Goal: Navigation & Orientation: Find specific page/section

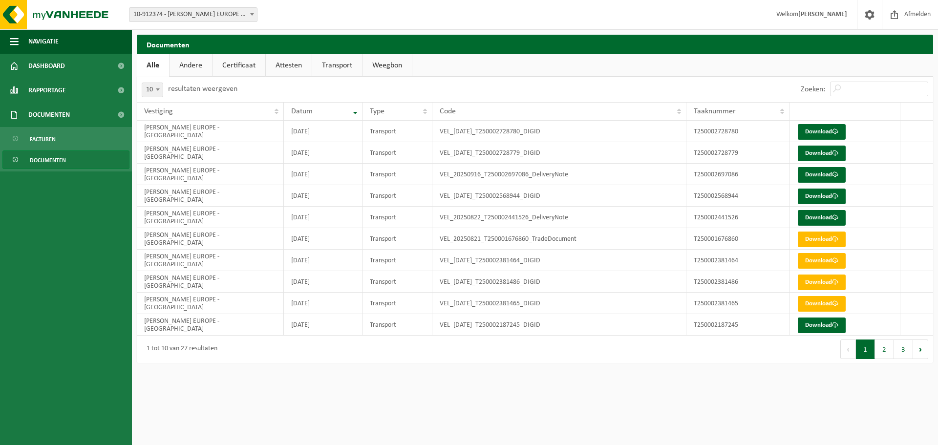
drag, startPoint x: 44, startPoint y: 421, endPoint x: 50, endPoint y: 416, distance: 8.0
click at [45, 421] on ul "Navigatie Afmelden Dashboard Rapportage In grafiekvorm In lijstvorm Documenten …" at bounding box center [66, 237] width 132 height 416
click at [810, 14] on strong "[PERSON_NAME]" at bounding box center [822, 14] width 49 height 7
click at [14, 19] on img at bounding box center [58, 14] width 117 height 29
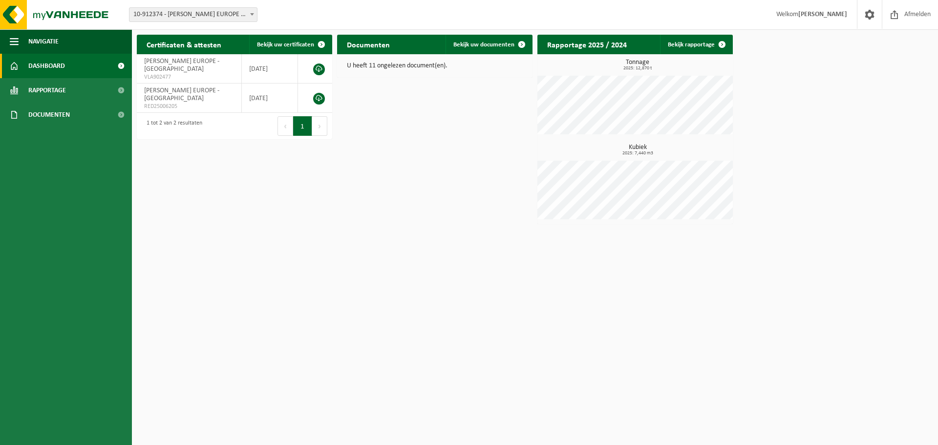
click at [797, 16] on span "Welkom Michael Afonin" at bounding box center [811, 14] width 90 height 29
click at [864, 17] on span at bounding box center [869, 14] width 15 height 29
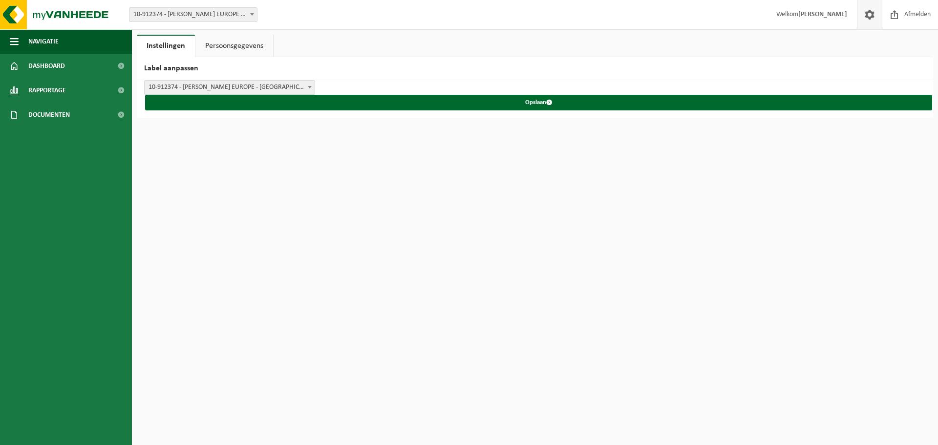
click at [203, 42] on link "Persoonsgegevens" at bounding box center [234, 46] width 78 height 22
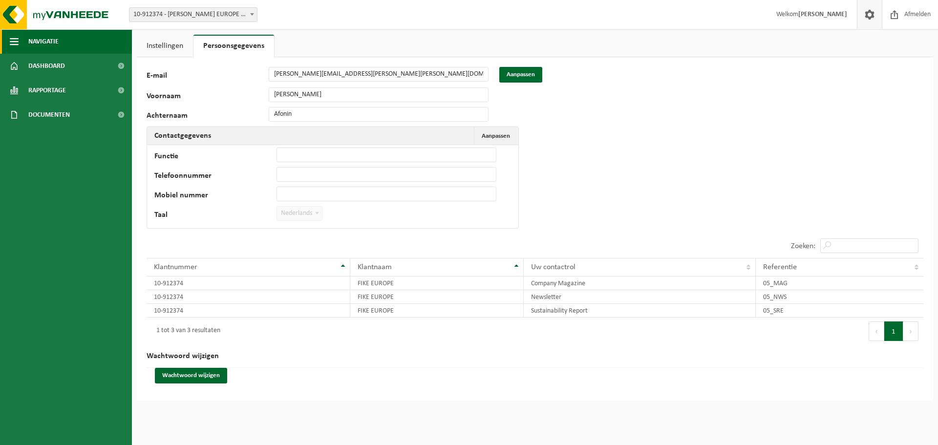
click at [66, 42] on button "Navigatie" at bounding box center [66, 41] width 132 height 24
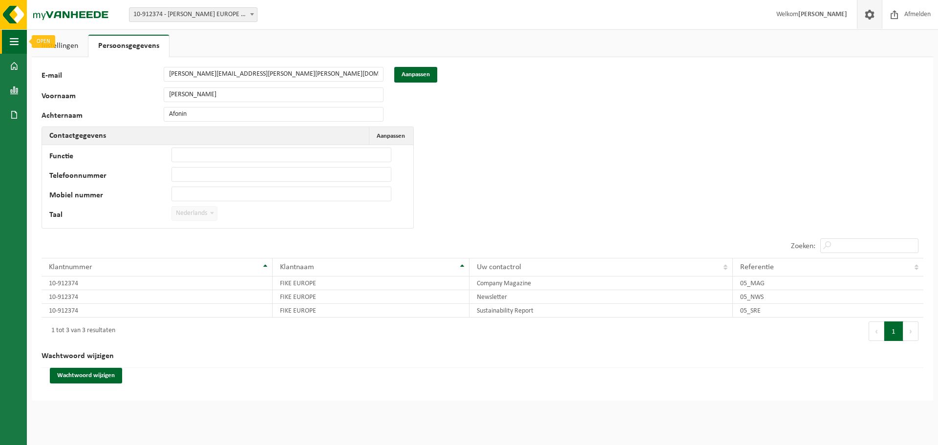
click at [5, 38] on button "Navigatie" at bounding box center [13, 41] width 27 height 24
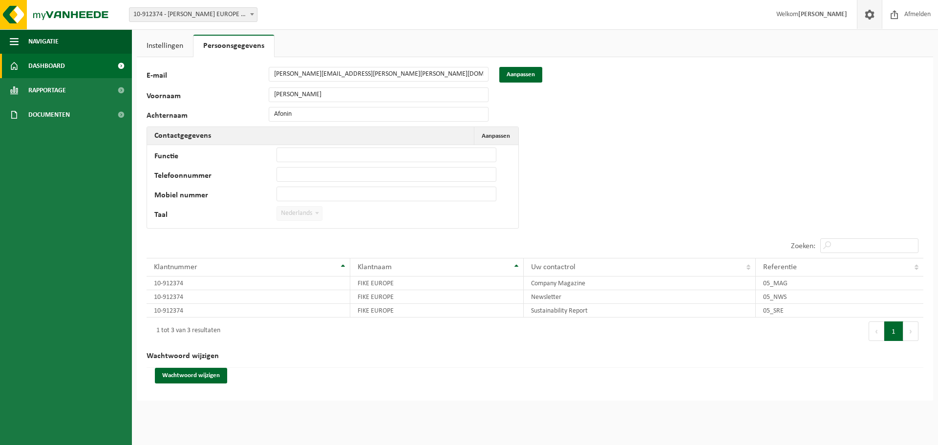
click at [50, 68] on span "Dashboard" at bounding box center [46, 66] width 37 height 24
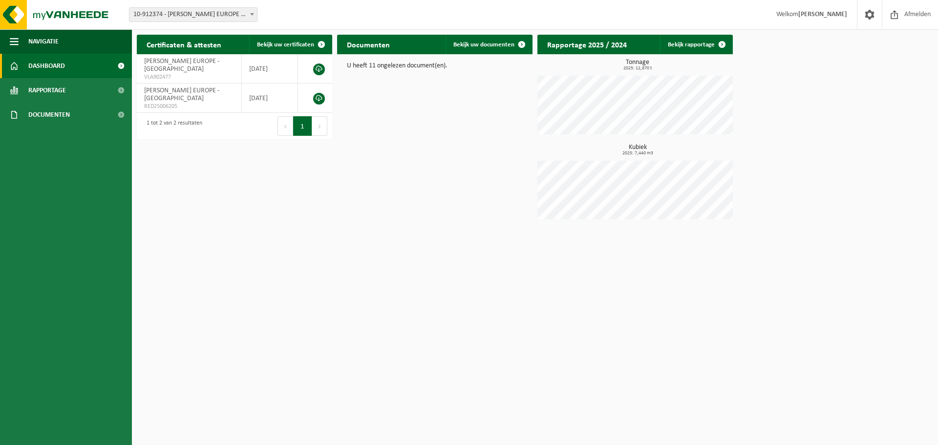
click at [189, 16] on span "10-912374 - [PERSON_NAME] EUROPE - [GEOGRAPHIC_DATA]" at bounding box center [192, 15] width 127 height 14
click at [96, 220] on ul "Navigatie Afmelden Dashboard Rapportage In grafiekvorm In lijstvorm Documenten …" at bounding box center [66, 237] width 132 height 416
